Goal: Information Seeking & Learning: Learn about a topic

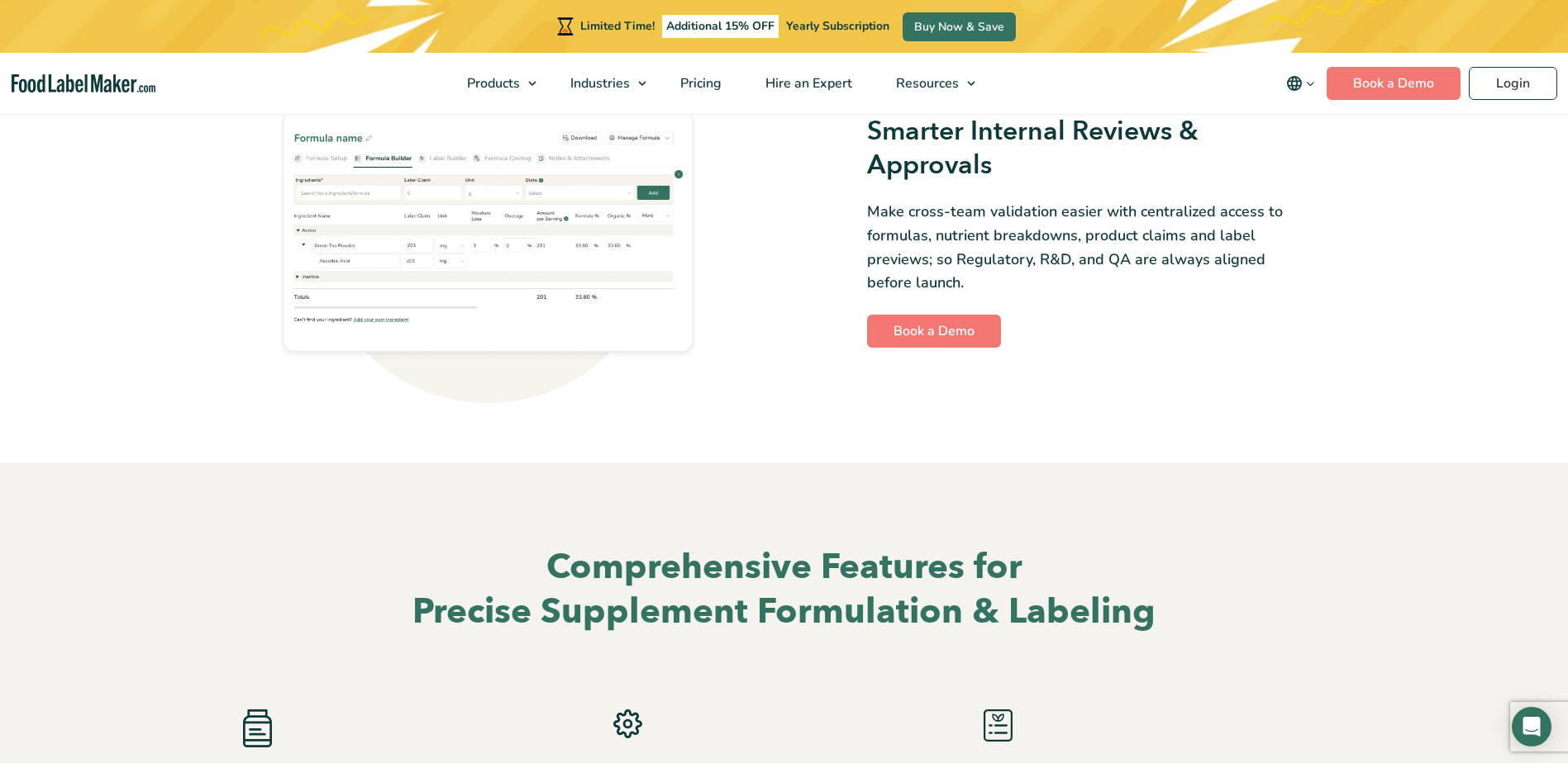
scroll to position [1818, 0]
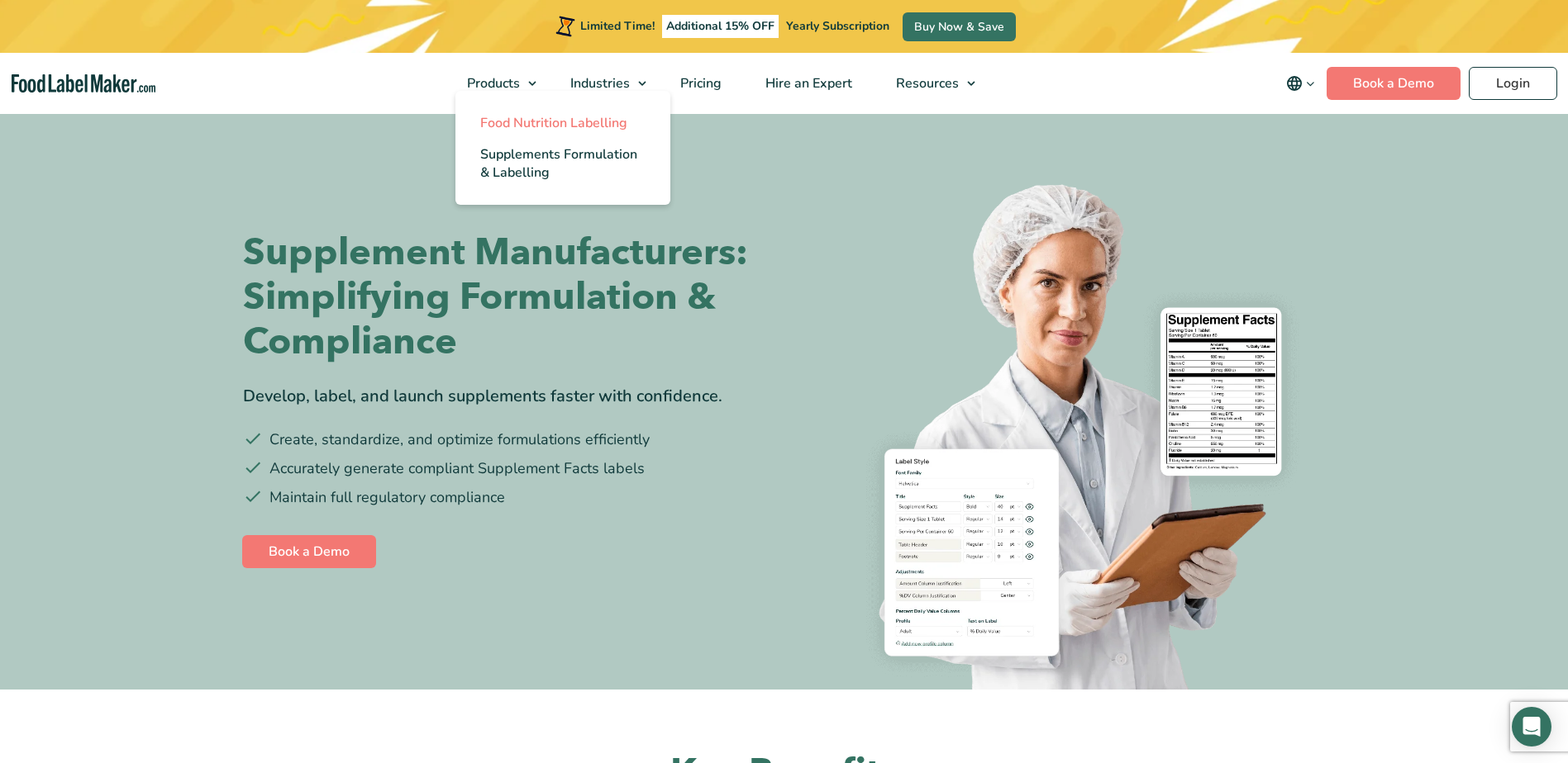
click at [529, 126] on span "Food Nutrition Labelling" at bounding box center [553, 123] width 147 height 18
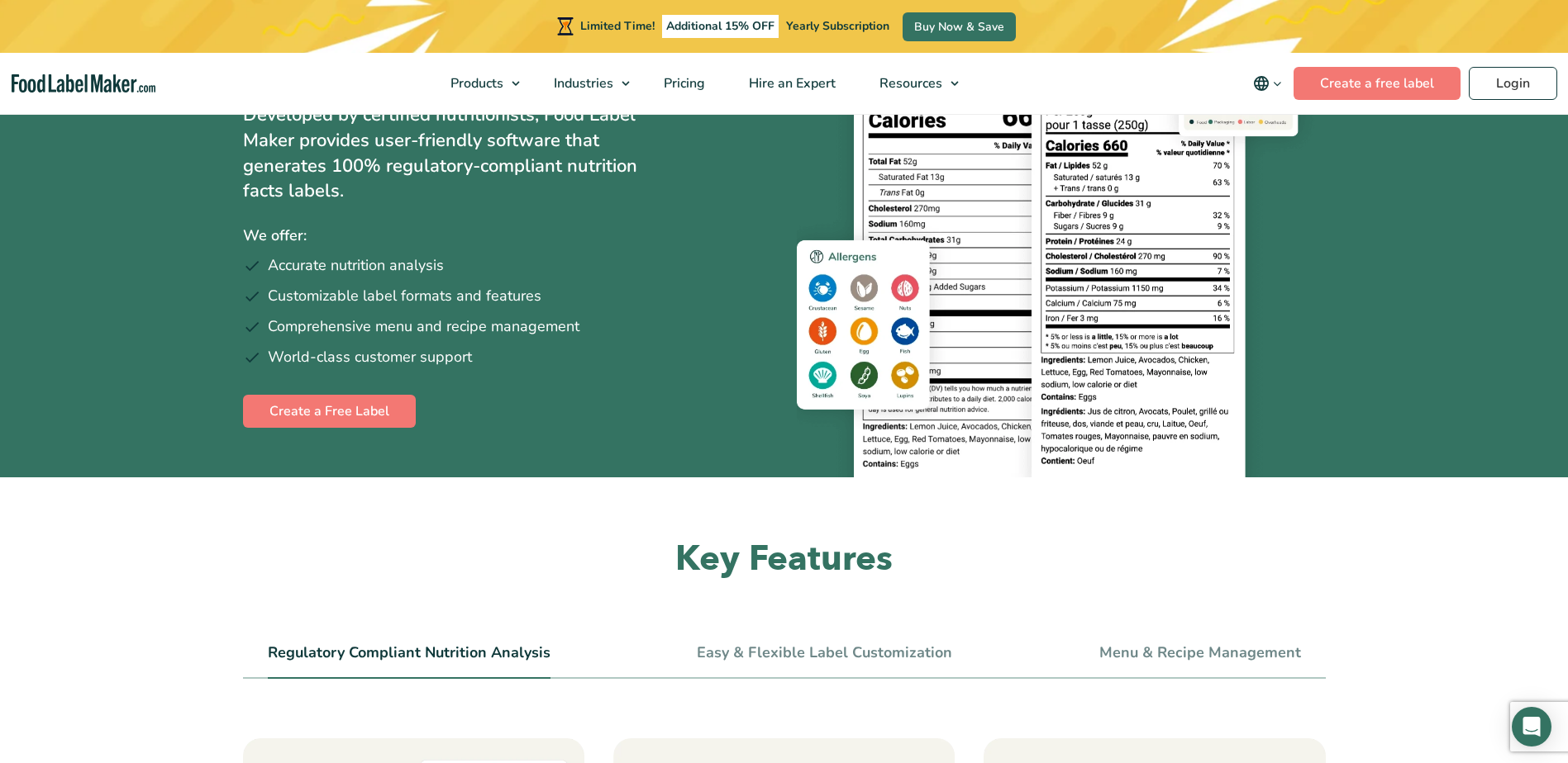
scroll to position [165, 0]
